Goal: Information Seeking & Learning: Learn about a topic

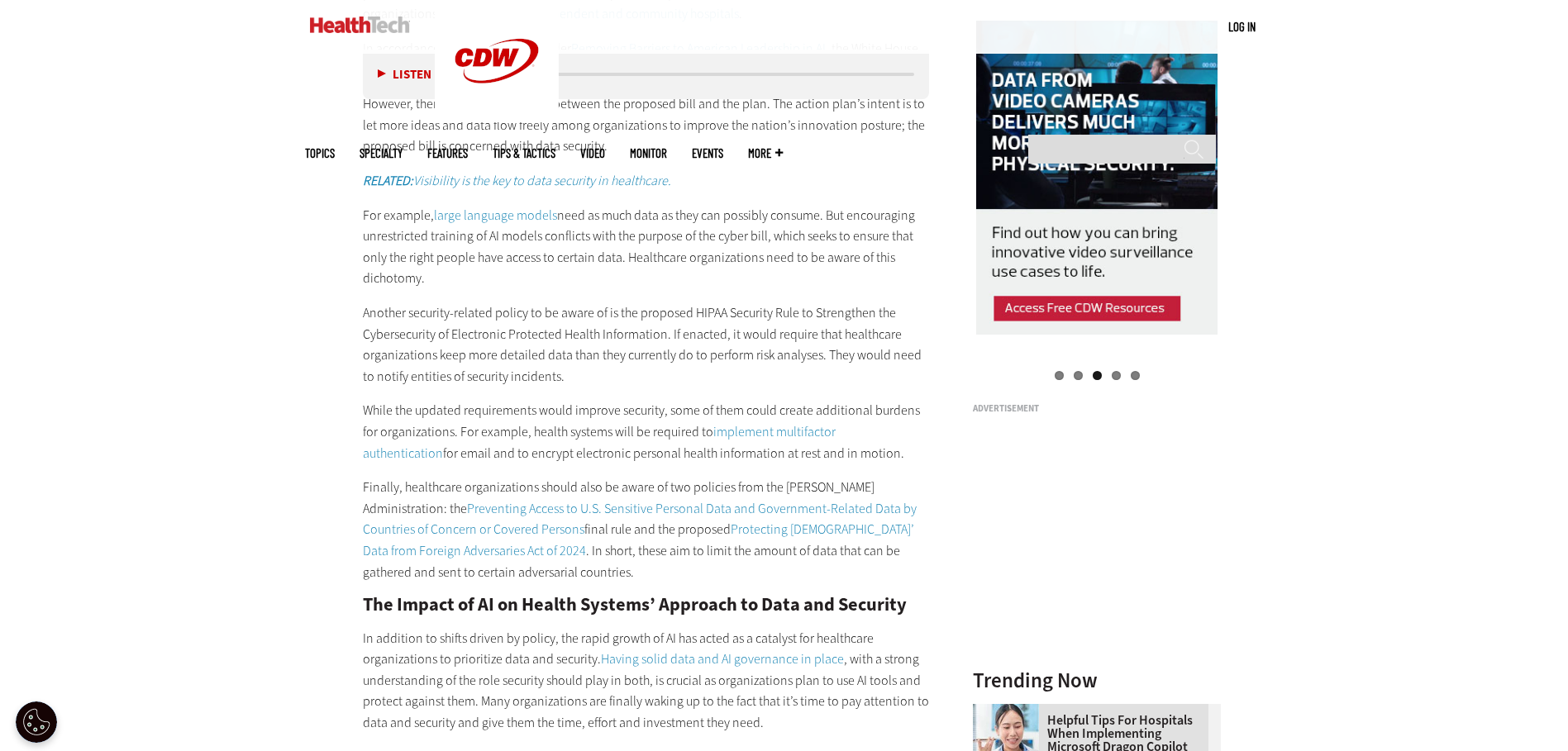
click at [633, 322] on p "Another security-related policy to be aware of is the proposed HIPAA Security R…" at bounding box center [647, 344] width 567 height 85
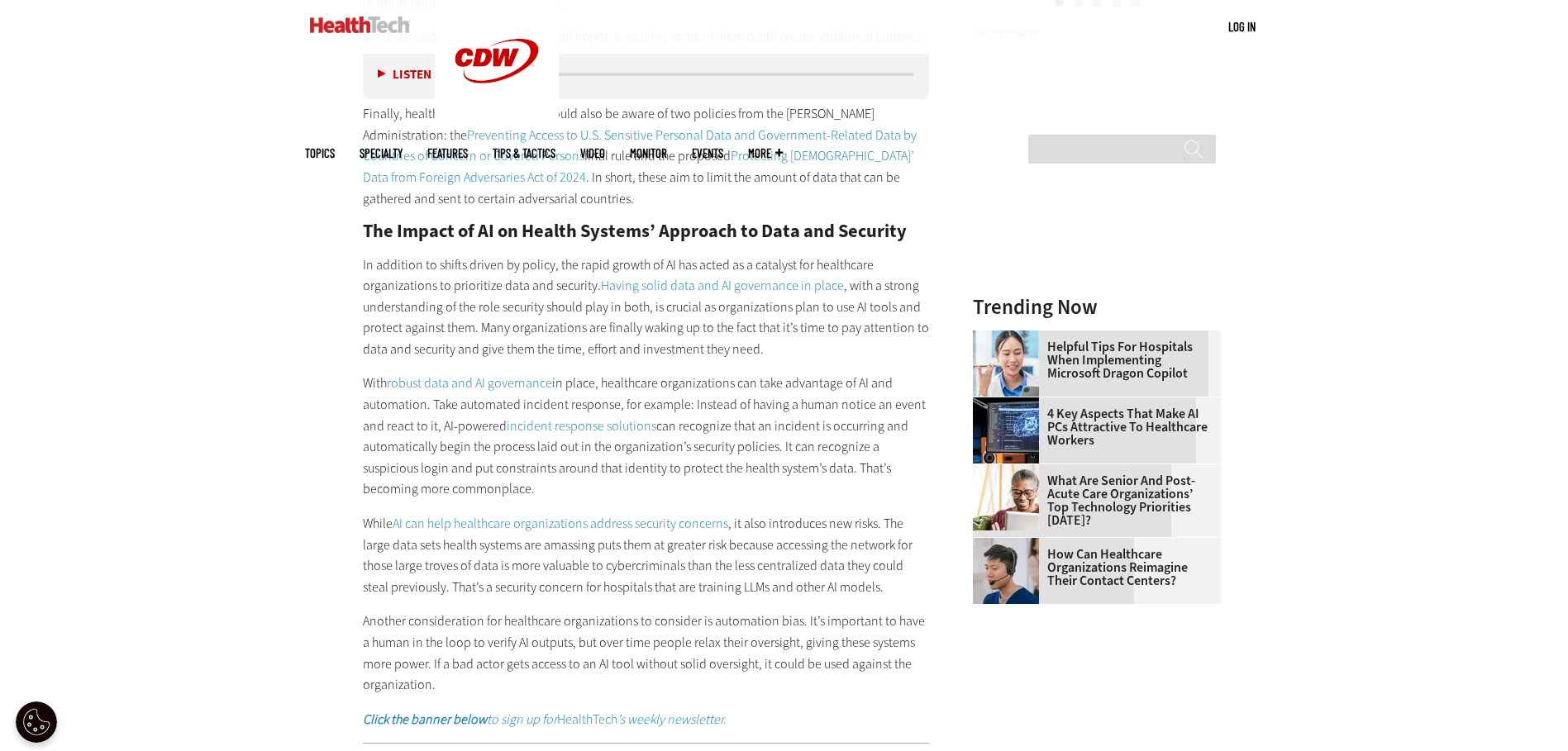
scroll to position [2231, 0]
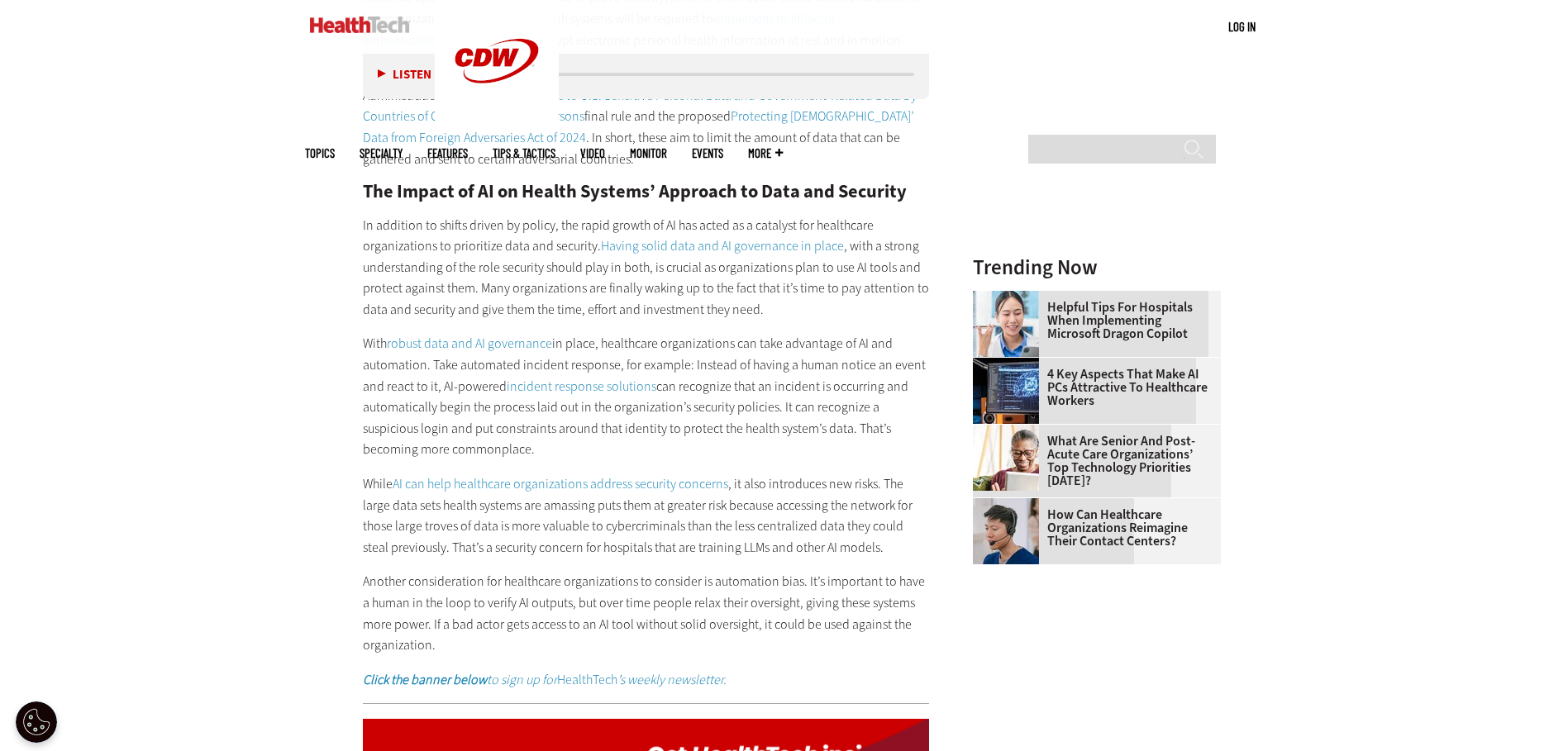
click at [630, 445] on p "With robust data and AI governance in place, healthcare organizations can take …" at bounding box center [647, 397] width 567 height 127
drag, startPoint x: 551, startPoint y: 455, endPoint x: 444, endPoint y: 386, distance: 127.3
click at [444, 386] on p "With robust data and AI governance in place, healthcare organizations can take …" at bounding box center [647, 397] width 567 height 127
drag, startPoint x: 446, startPoint y: 386, endPoint x: 594, endPoint y: 451, distance: 161.6
click at [594, 451] on p "With robust data and AI governance in place, healthcare organizations can take …" at bounding box center [647, 397] width 567 height 127
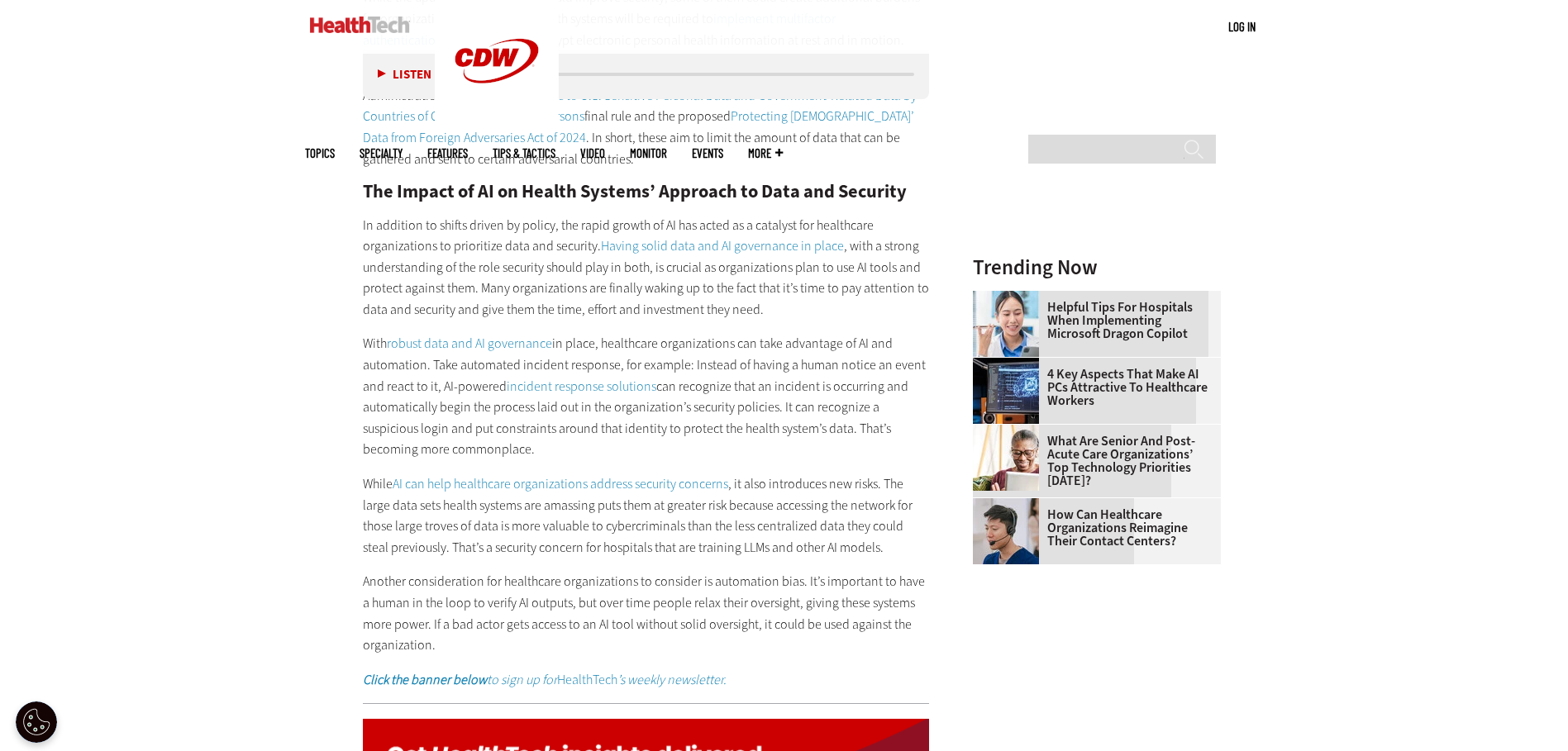
drag, startPoint x: 602, startPoint y: 433, endPoint x: 849, endPoint y: 447, distance: 247.4
click at [849, 447] on p "With robust data and AI governance in place, healthcare organizations can take …" at bounding box center [647, 397] width 567 height 127
drag, startPoint x: 849, startPoint y: 447, endPoint x: 622, endPoint y: 448, distance: 227.0
click at [631, 447] on p "With robust data and AI governance in place, healthcare organizations can take …" at bounding box center [647, 397] width 567 height 127
click at [343, 381] on article "[DATE] Twitter Facebook LinkedIn Reddit Flipboard Email Security From Regulatio…" at bounding box center [629, 512] width 600 height 3975
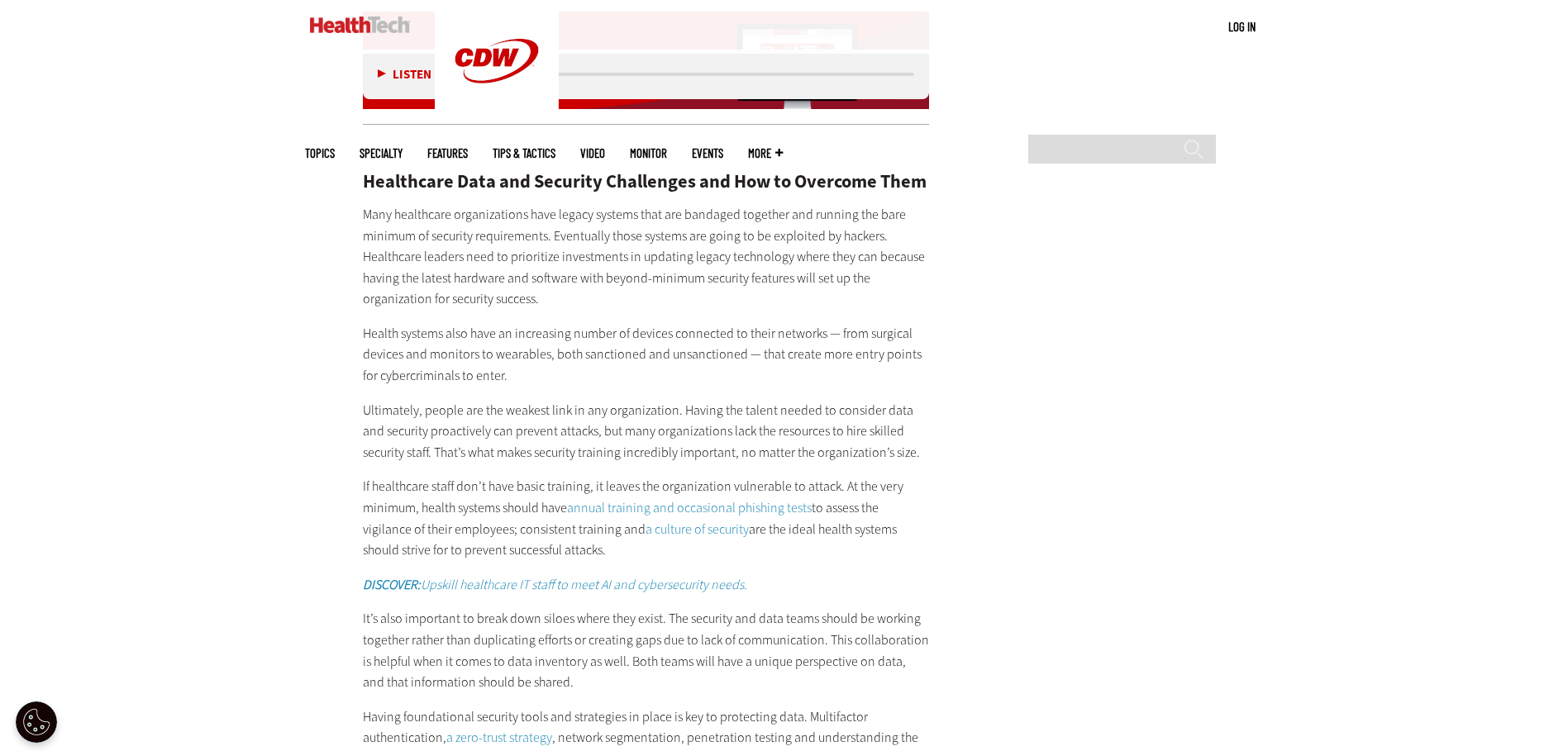
scroll to position [2974, 0]
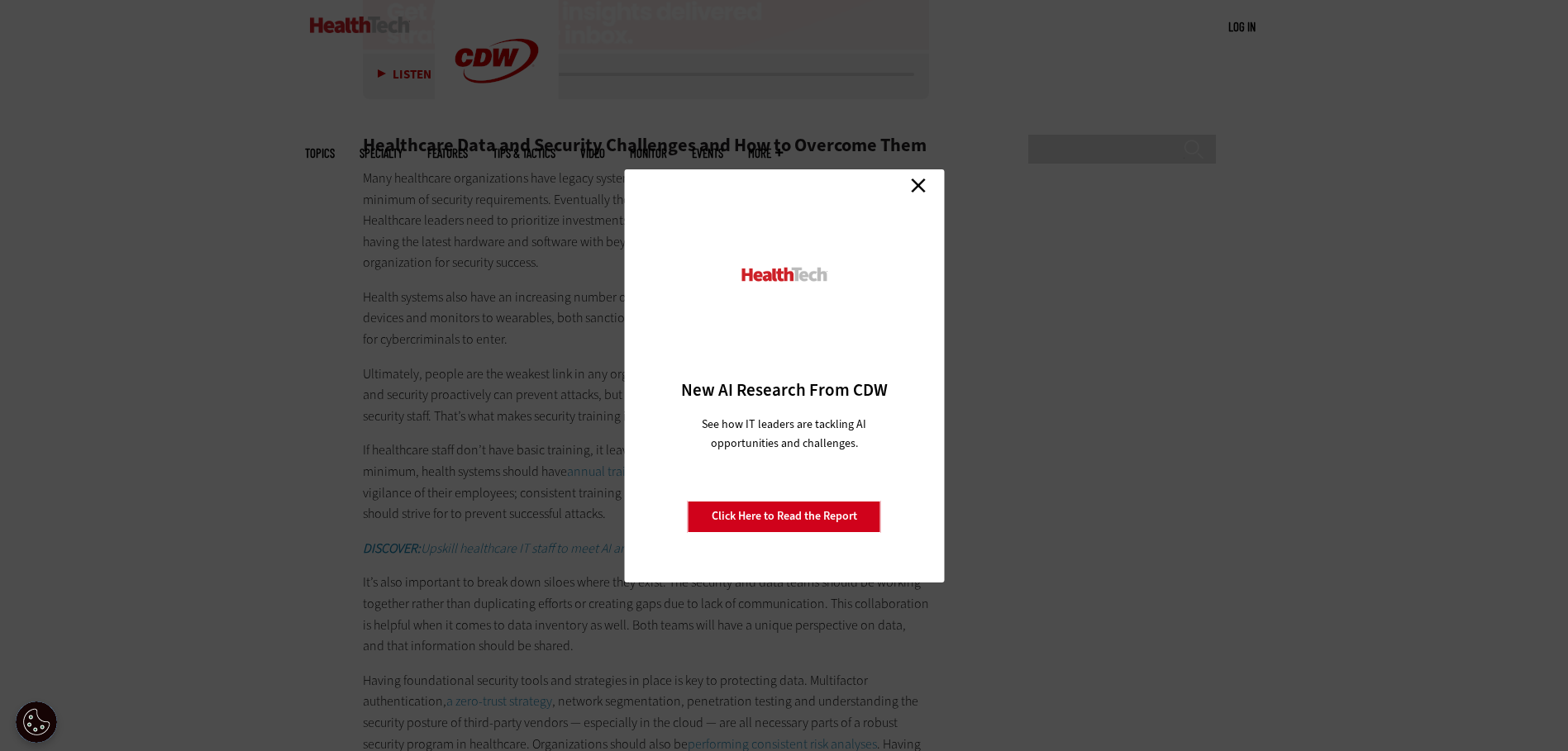
click at [921, 187] on link "Close" at bounding box center [917, 185] width 25 height 25
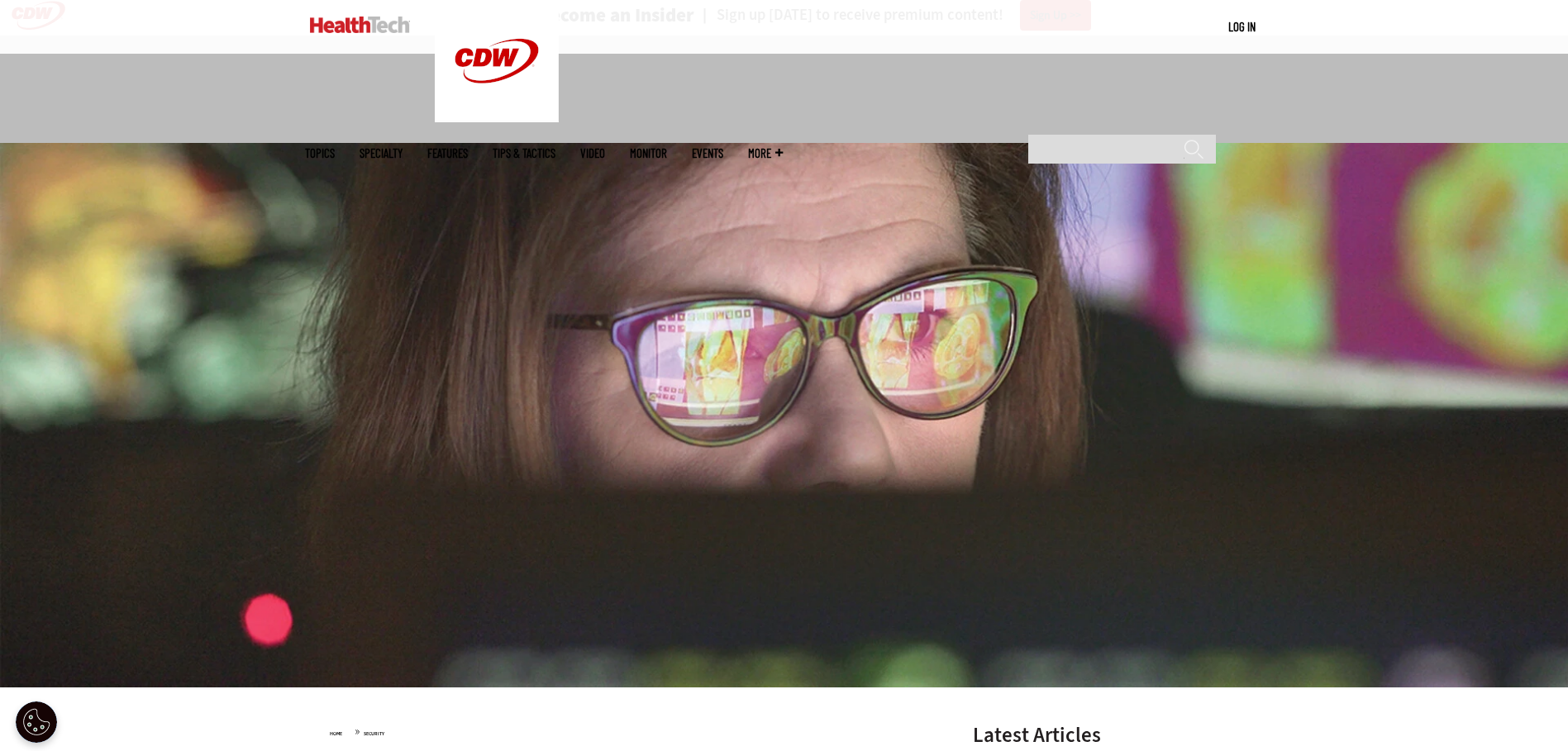
scroll to position [0, 0]
